Goal: Check status

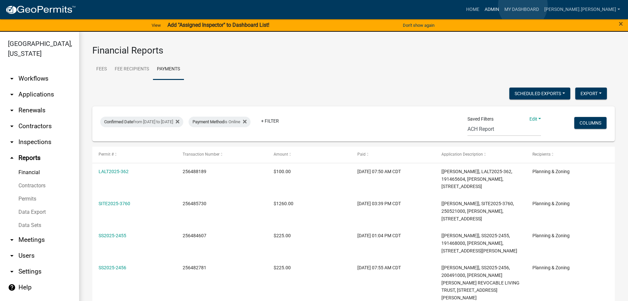
click at [502, 5] on link "Admin" at bounding box center [492, 9] width 20 height 13
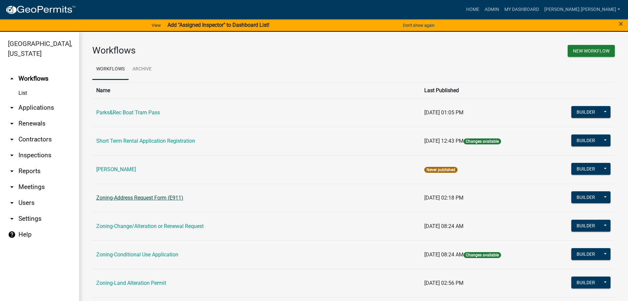
click at [128, 197] on link "Zoning-Address Request Form (E911)" at bounding box center [139, 197] width 87 height 6
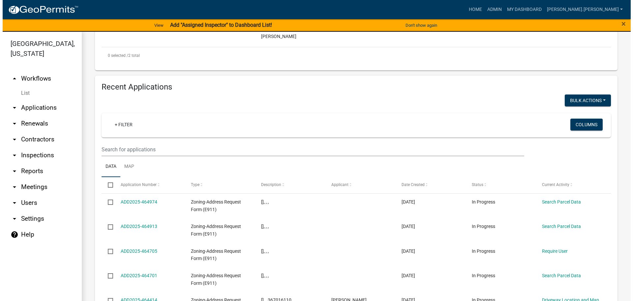
scroll to position [330, 0]
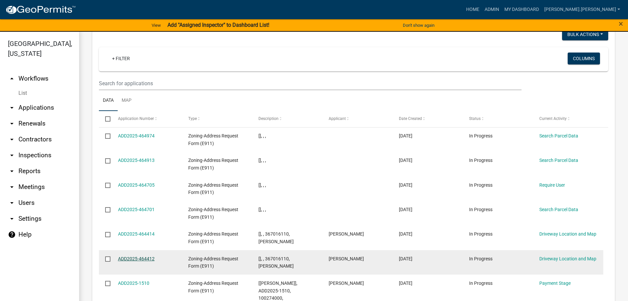
click at [136, 256] on link "ADD2025-464412" at bounding box center [136, 258] width 37 height 5
